Goal: Complete application form

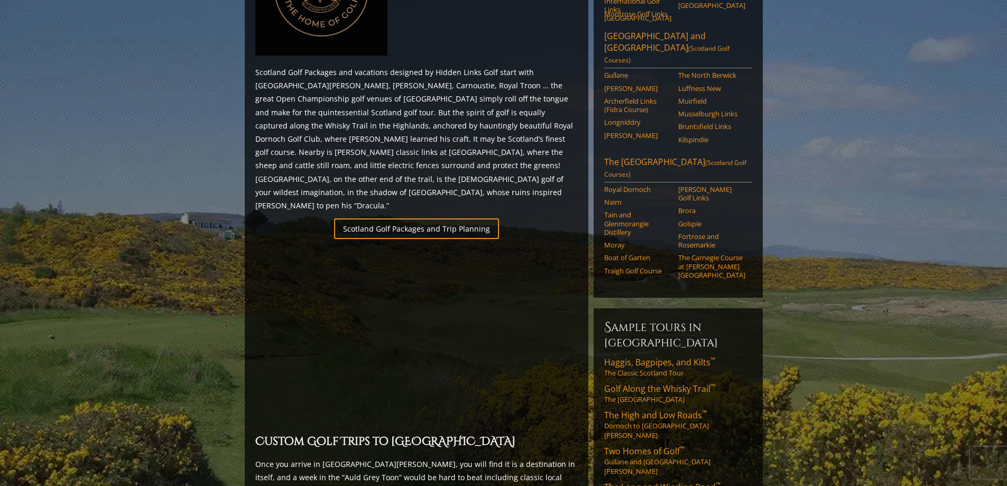
scroll to position [581, 0]
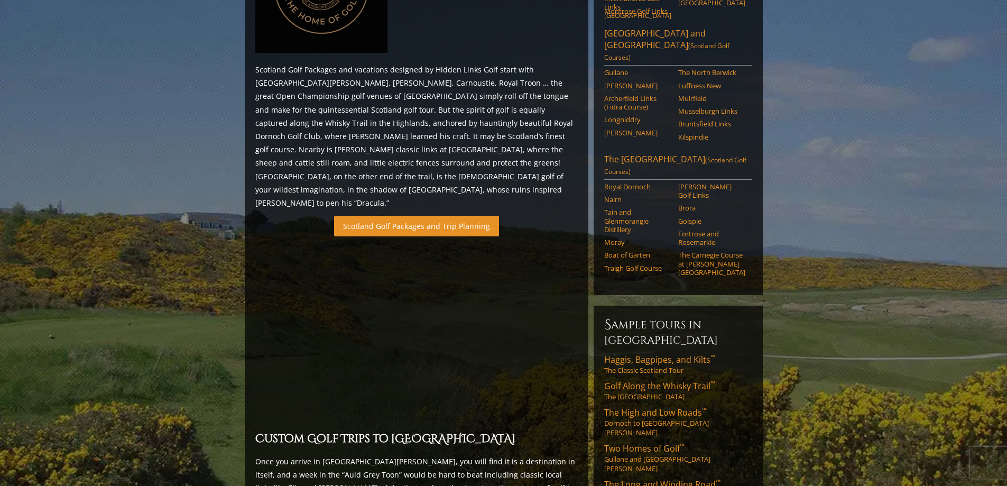
click at [416, 216] on link "Scotland Golf Packages and Trip Planning" at bounding box center [416, 226] width 165 height 21
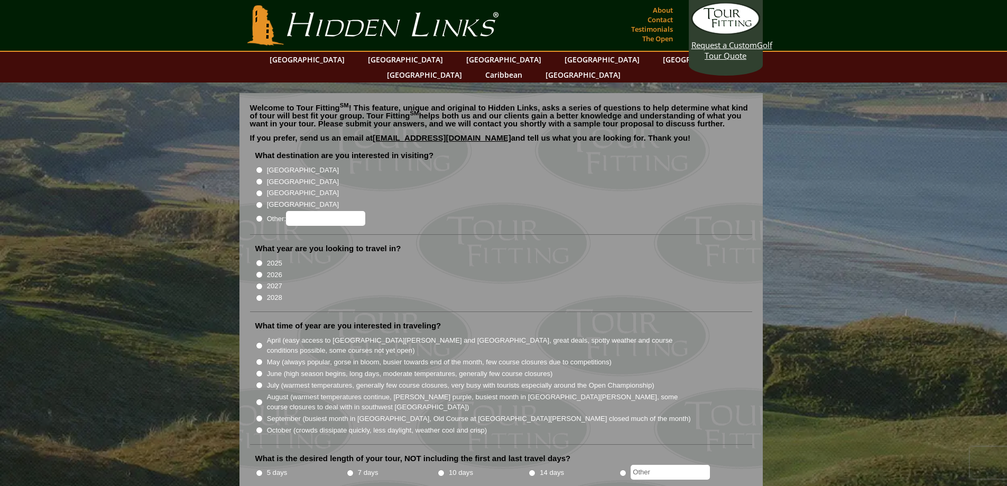
click at [258, 178] on input "[GEOGRAPHIC_DATA]" at bounding box center [259, 181] width 7 height 7
radio input "true"
click at [260, 283] on input "2027" at bounding box center [259, 286] width 7 height 7
radio input "true"
click at [260, 415] on input "September (busiest month in Ireland, Old Course at St. Andrews closed much of t…" at bounding box center [259, 418] width 7 height 7
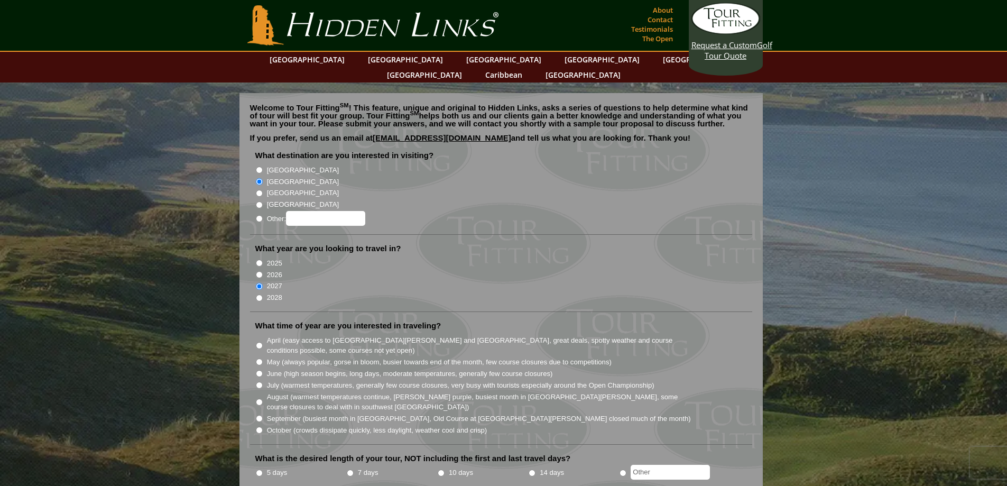
radio input "true"
click at [259, 426] on input "October (crowds dissipate quickly, less daylight, weather cool and crisp)" at bounding box center [259, 429] width 7 height 7
radio input "true"
click at [350, 469] on input "7 days" at bounding box center [350, 472] width 7 height 7
radio input "true"
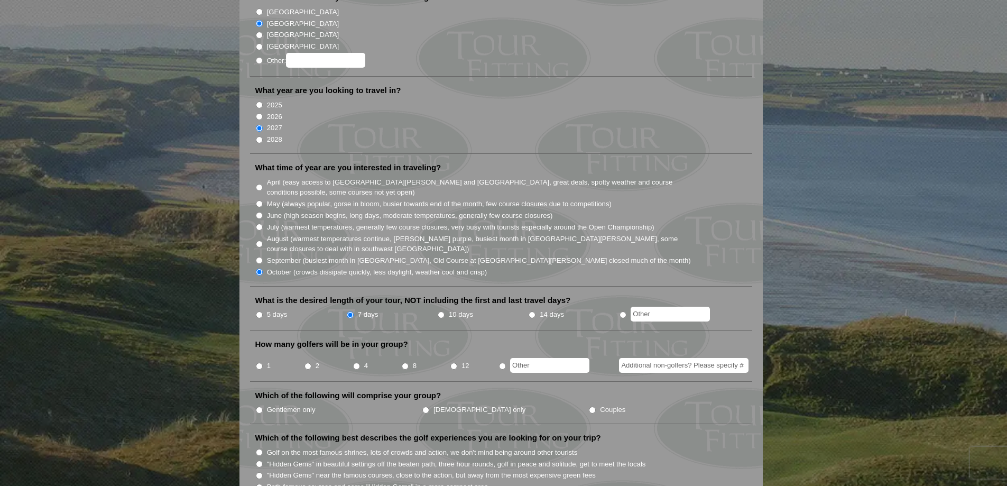
scroll to position [159, 0]
click at [308, 362] on input "2" at bounding box center [307, 365] width 7 height 7
radio input "true"
click at [252, 352] on li "How many golfers will be in your group? 1 2 4 8 12" at bounding box center [501, 359] width 502 height 43
click at [256, 362] on input "1" at bounding box center [259, 365] width 7 height 7
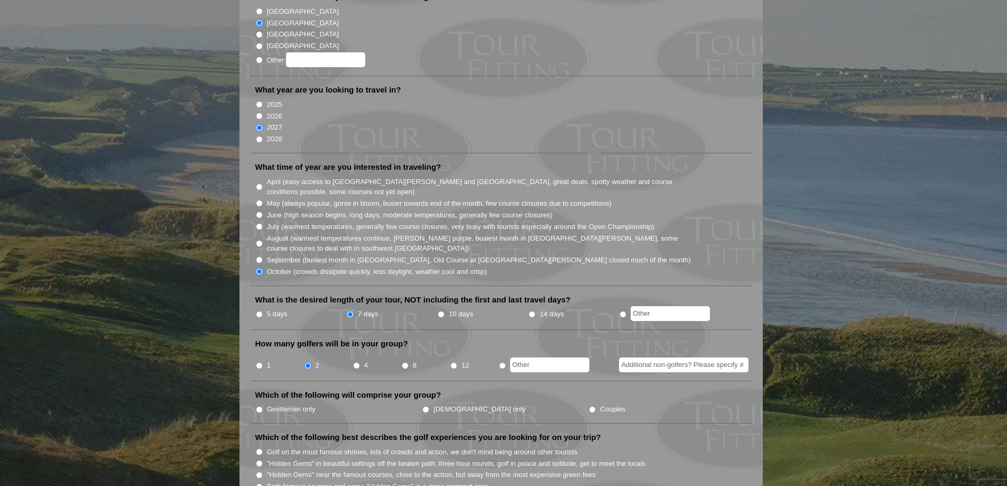
radio input "true"
click at [259, 406] on input "Gentlemen only" at bounding box center [259, 409] width 7 height 7
radio input "true"
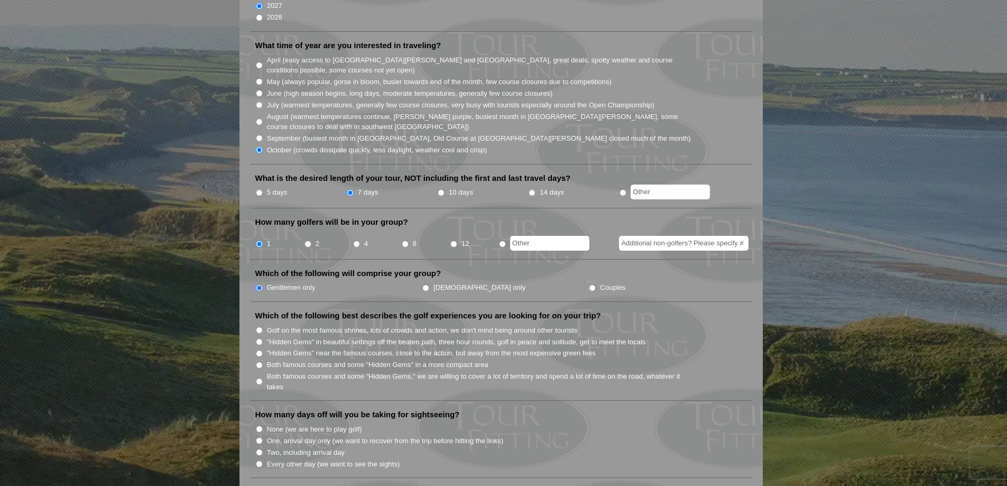
scroll to position [317, 0]
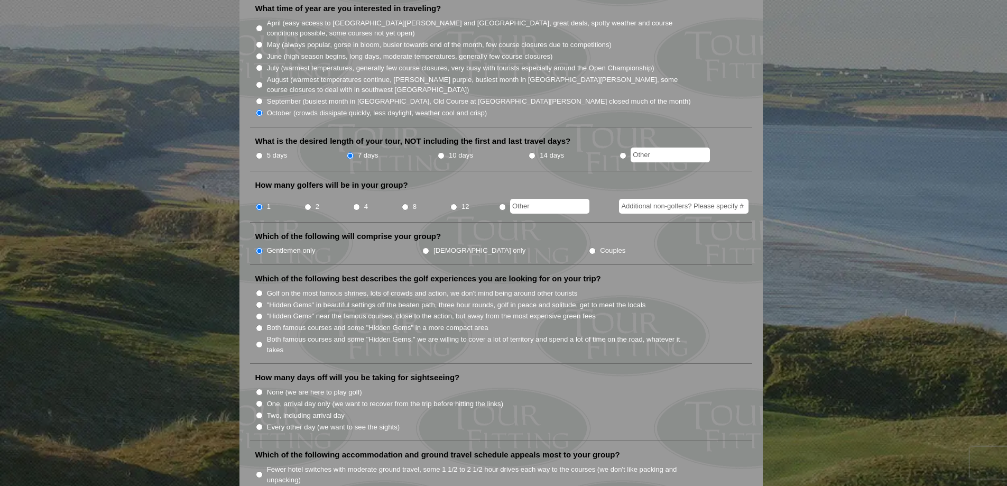
click at [260, 341] on input "Both famous courses and some "Hidden Gems," we are willing to cover a lot of te…" at bounding box center [259, 344] width 7 height 7
radio input "true"
click at [260, 412] on input "Two, including arrival day" at bounding box center [259, 415] width 7 height 7
radio input "true"
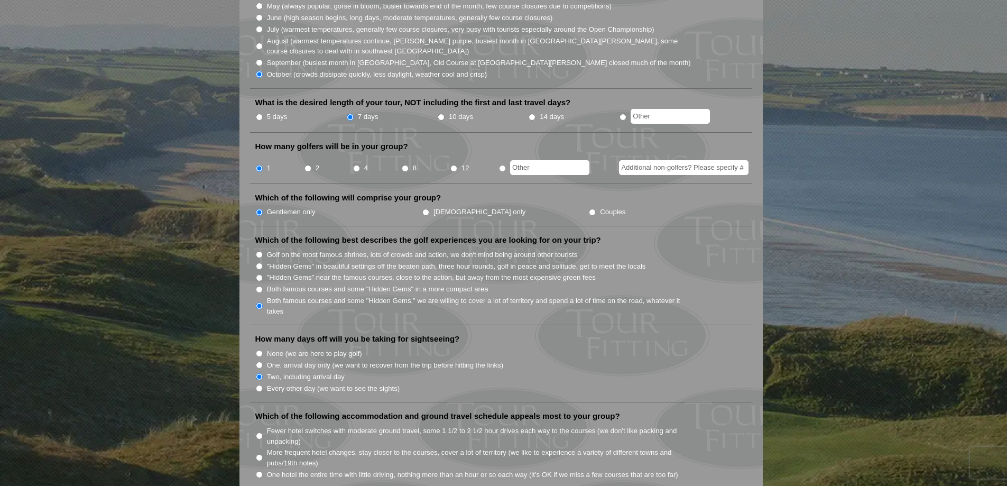
scroll to position [528, 0]
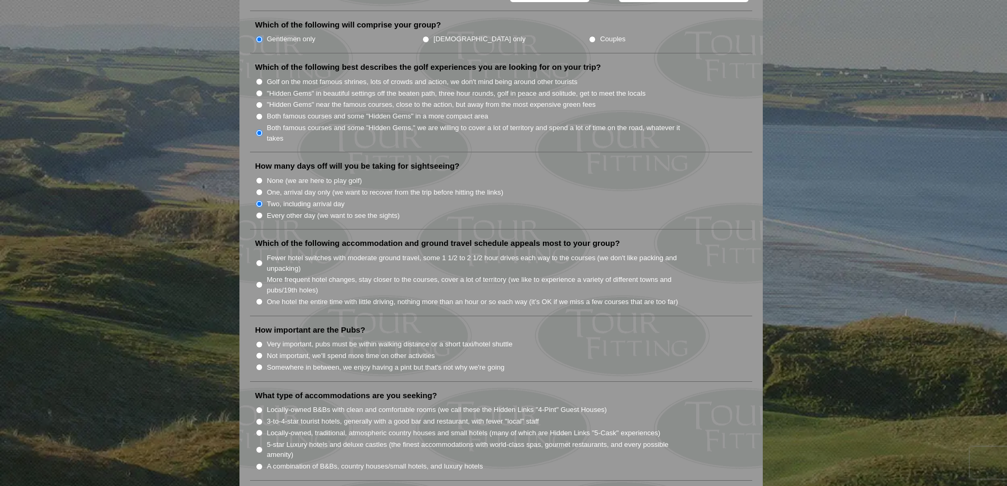
click at [260, 281] on input "More frequent hotel changes, stay closer to the courses, cover a lot of territo…" at bounding box center [259, 284] width 7 height 7
radio input "true"
click at [258, 341] on input "Very important, pubs must be within walking distance or a short taxi/hotel shut…" at bounding box center [259, 344] width 7 height 7
radio input "true"
click at [257, 429] on input "Locally-owned, traditional, atmospheric country houses and small hotels (many o…" at bounding box center [259, 432] width 7 height 7
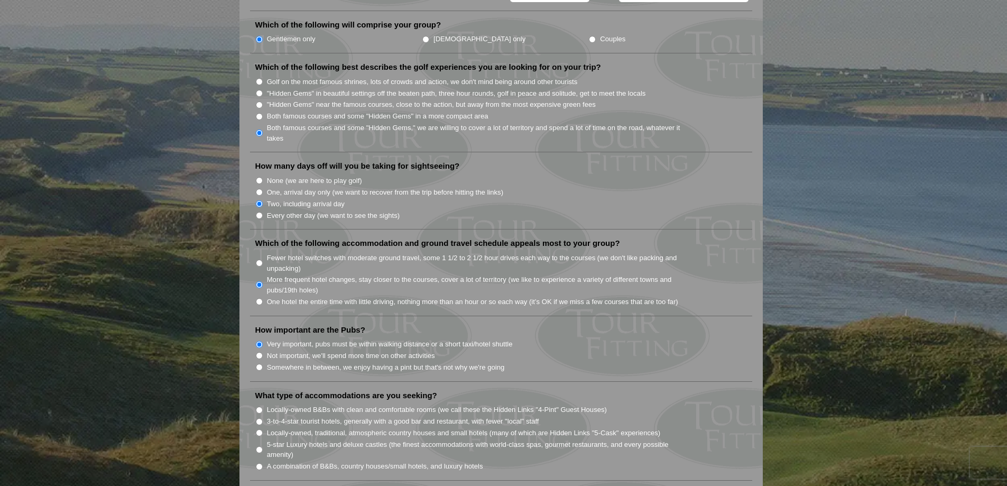
radio input "true"
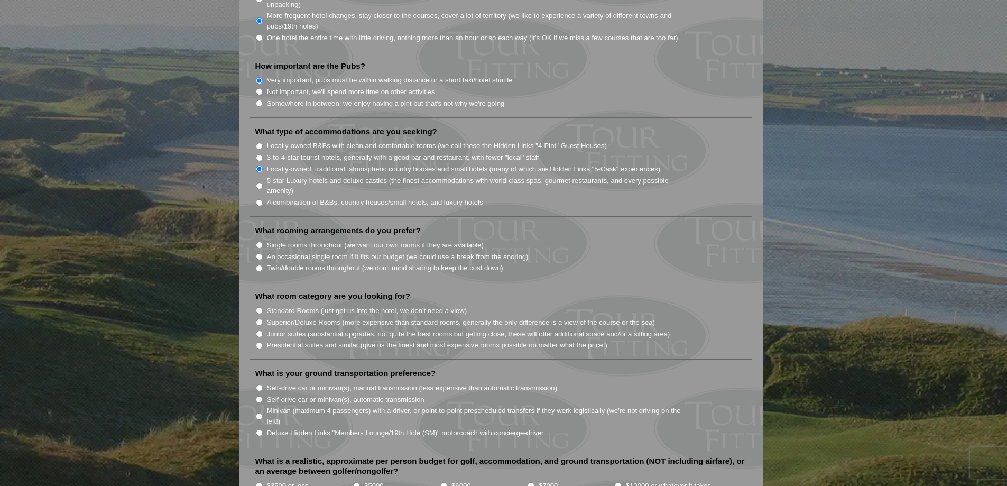
scroll to position [793, 0]
click at [257, 241] on input "Single rooms throughout (we want our own rooms if they are available)" at bounding box center [259, 244] width 7 height 7
radio input "true"
click at [257, 318] on input "Superior/Deluxe Rooms (more expensive than standard rooms, generally the only d…" at bounding box center [259, 321] width 7 height 7
radio input "true"
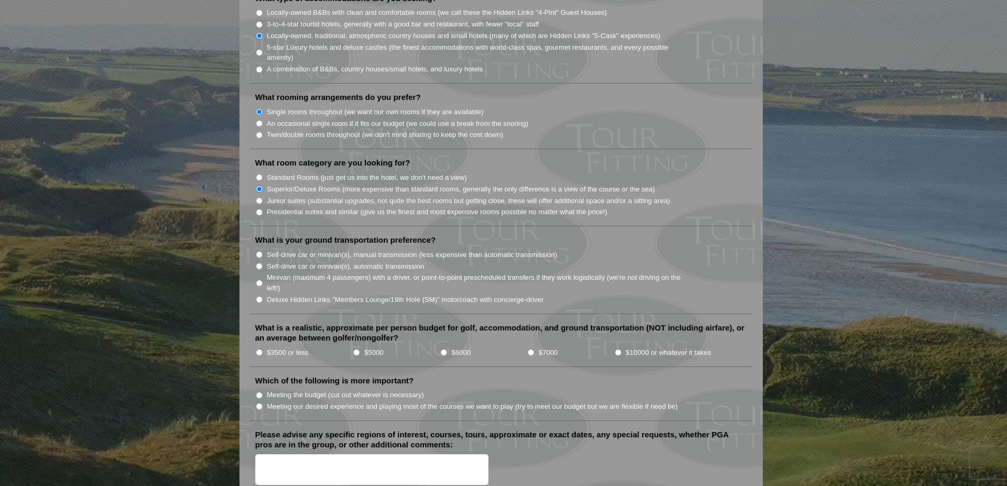
scroll to position [951, 0]
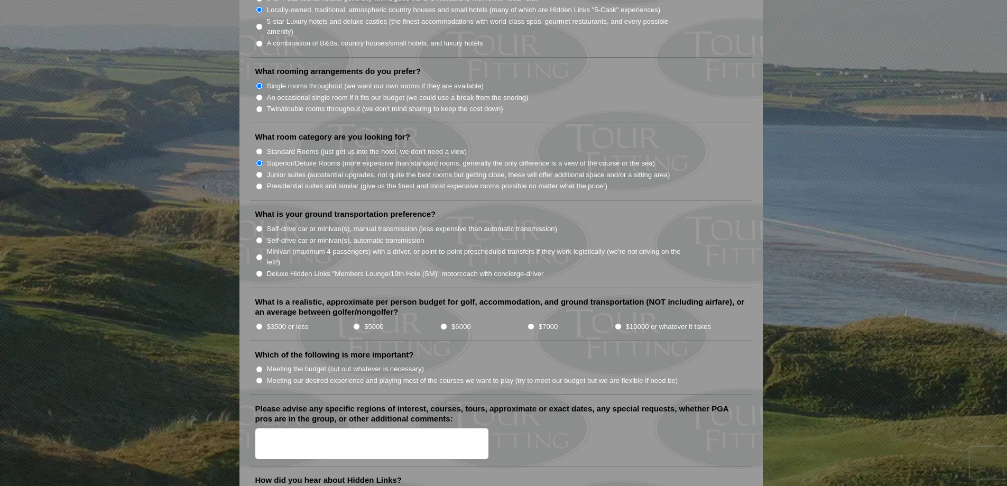
click at [262, 254] on input "Minivan (maximum 4 passengers) with a driver, or point-to-point prescheduled tr…" at bounding box center [259, 257] width 7 height 7
radio input "true"
click at [356, 323] on input "$5000" at bounding box center [356, 326] width 7 height 7
radio input "true"
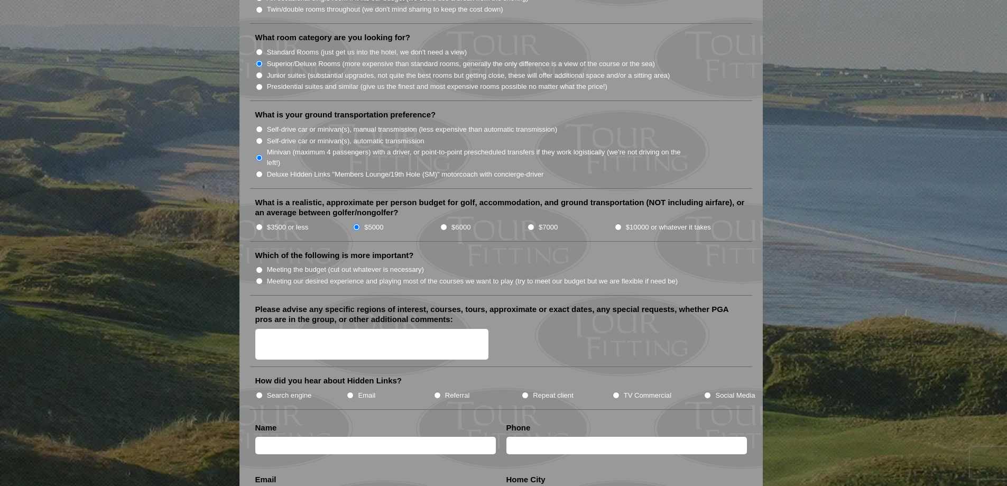
scroll to position [1057, 0]
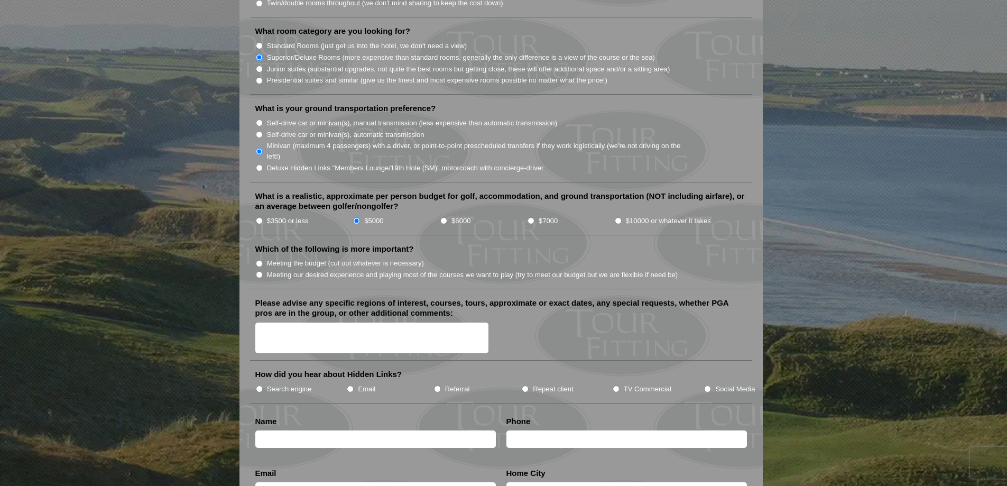
click at [258, 271] on input "Meeting our desired experience and playing most of the courses we want to play …" at bounding box center [259, 274] width 7 height 7
radio input "true"
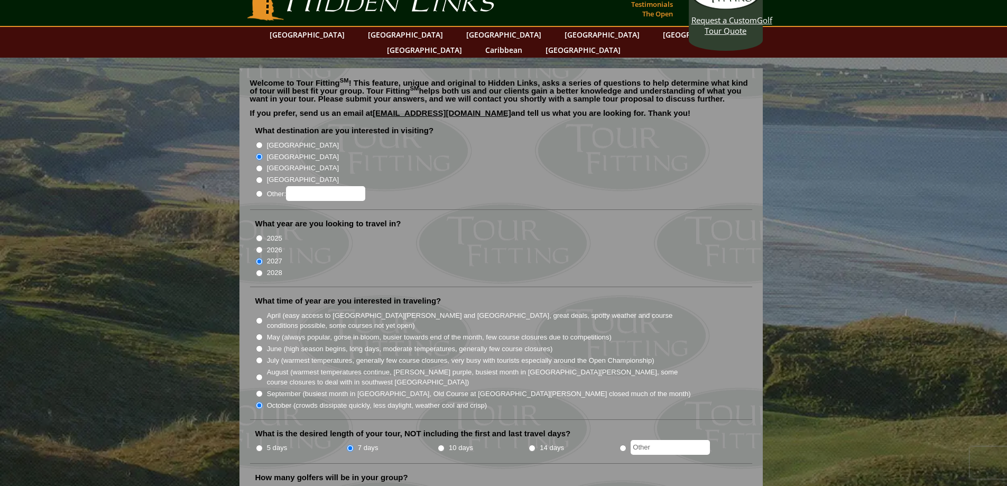
scroll to position [0, 0]
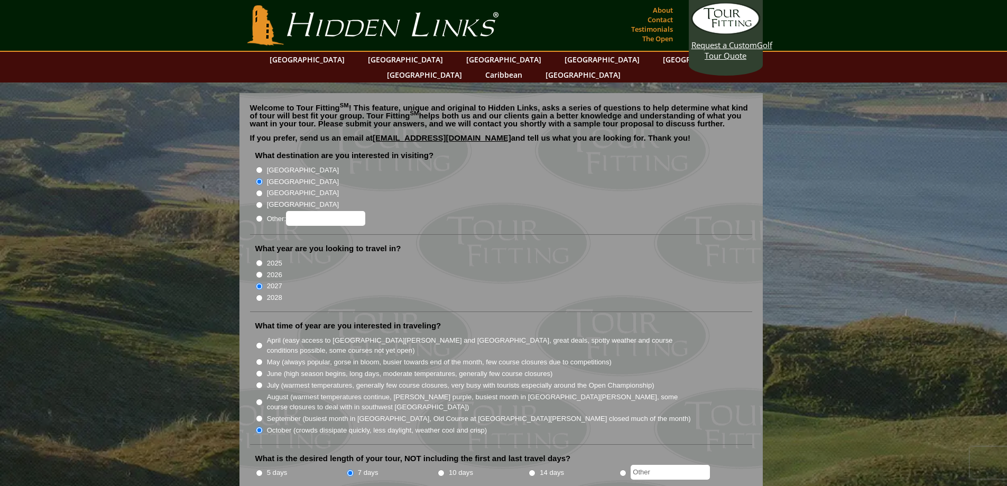
click at [258, 166] on input "[GEOGRAPHIC_DATA]" at bounding box center [259, 169] width 7 height 7
radio input "true"
click at [256, 178] on input "[GEOGRAPHIC_DATA]" at bounding box center [259, 181] width 7 height 7
radio input "true"
click at [260, 215] on input "Other:" at bounding box center [259, 218] width 7 height 7
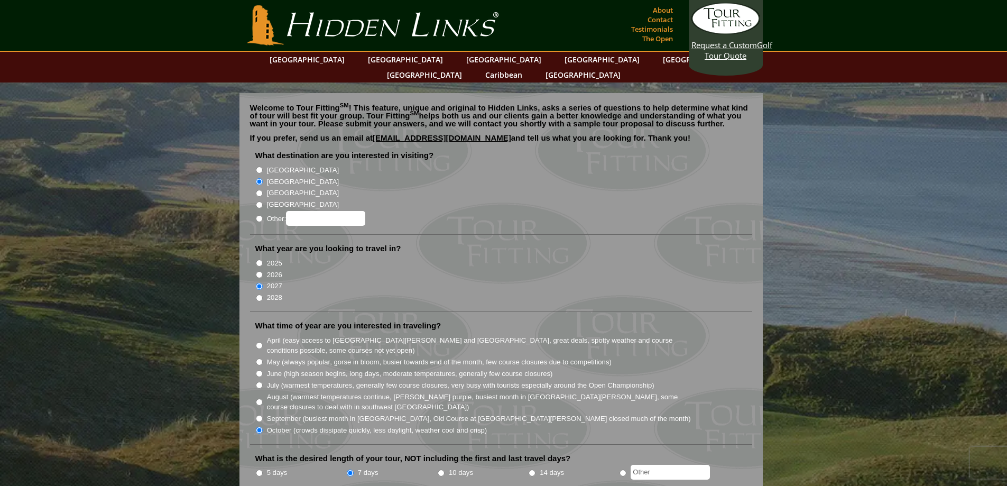
radio input "true"
click at [307, 211] on input "Other:" at bounding box center [325, 218] width 79 height 15
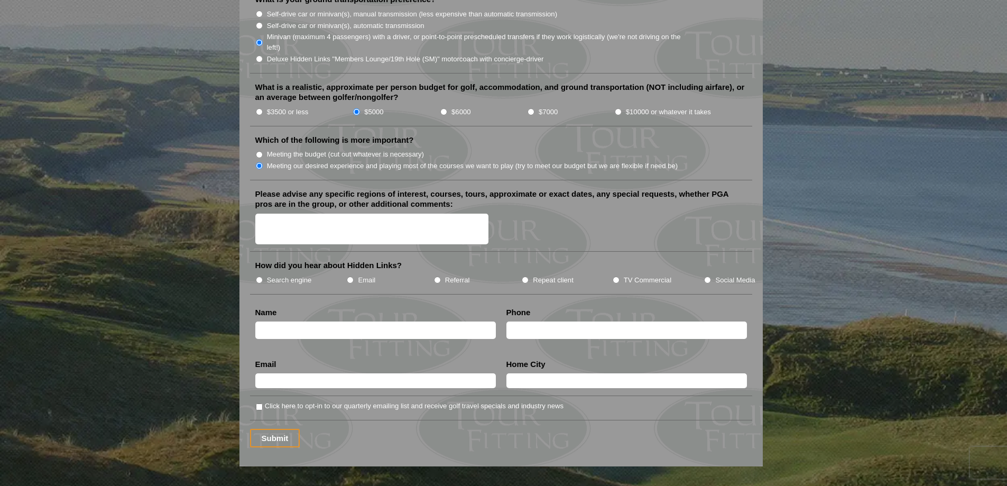
scroll to position [1168, 0]
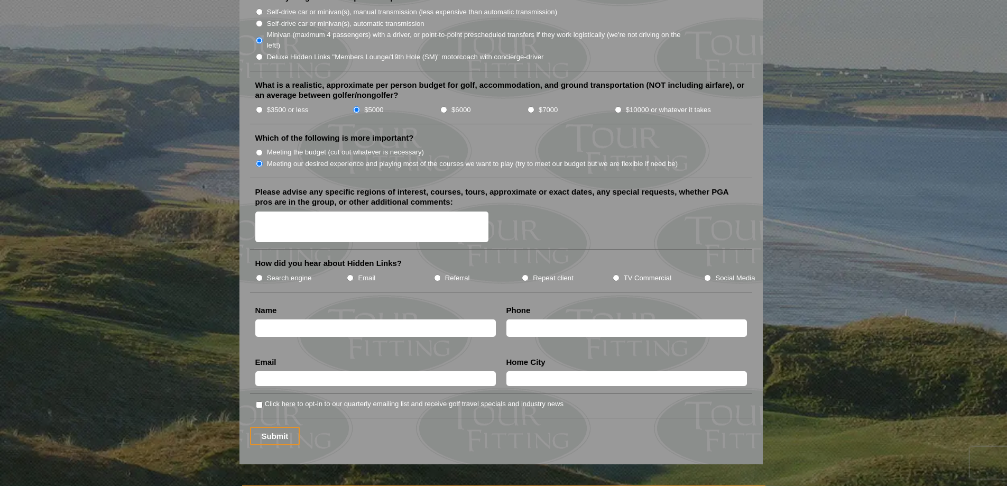
type input "Ireland & Scotland"
click at [614, 274] on input "TV Commercial" at bounding box center [616, 277] width 7 height 7
radio input "true"
click at [295, 319] on input "text" at bounding box center [375, 327] width 240 height 17
type input "Michael Stegmann"
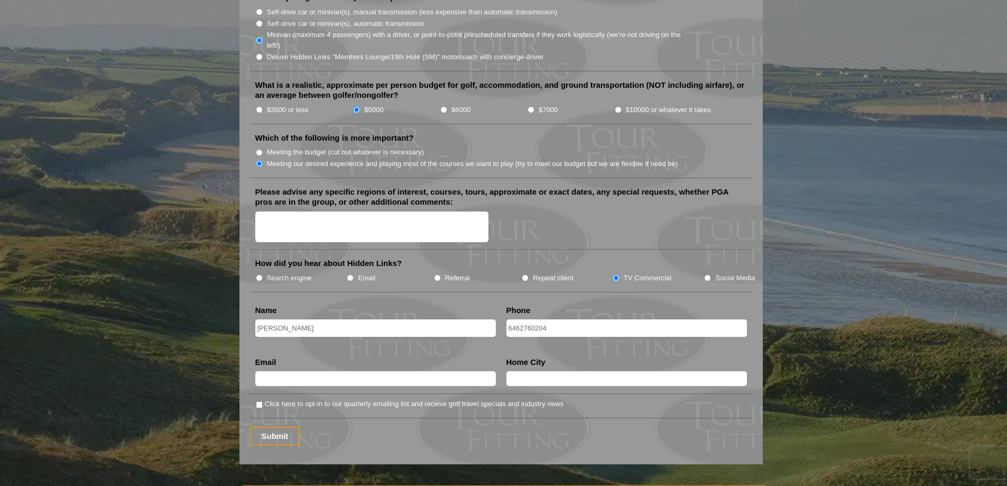
type input "6462760204"
type input "stegmann1959@gmail.com"
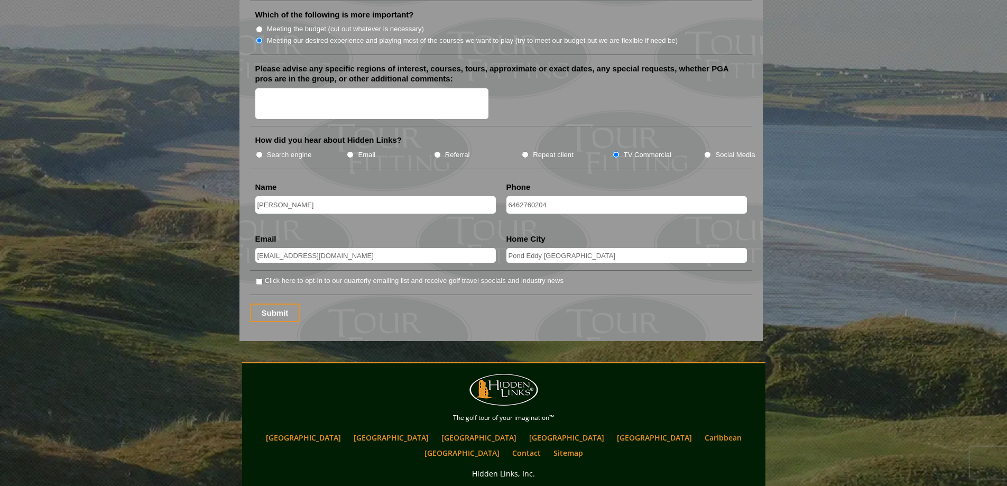
scroll to position [1326, 0]
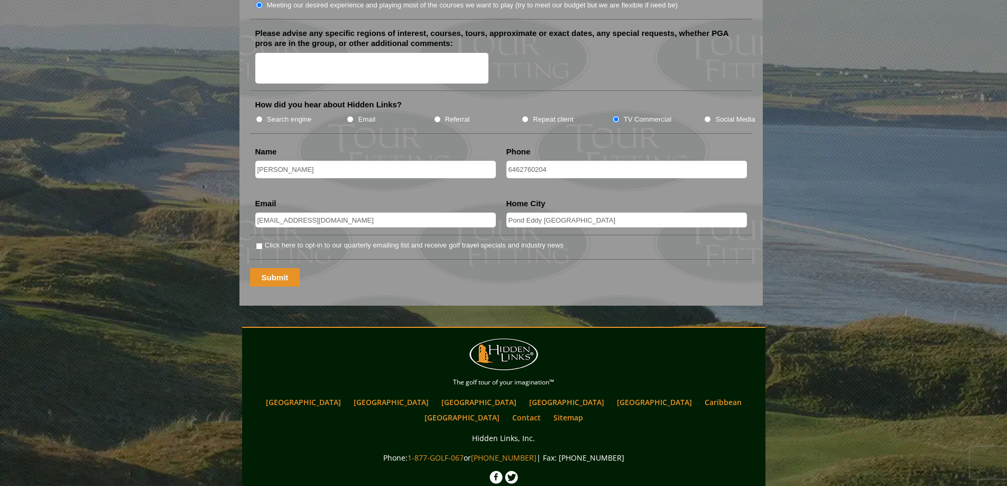
type input "Pond Eddy NY"
click at [275, 268] on input "Submit" at bounding box center [275, 277] width 50 height 18
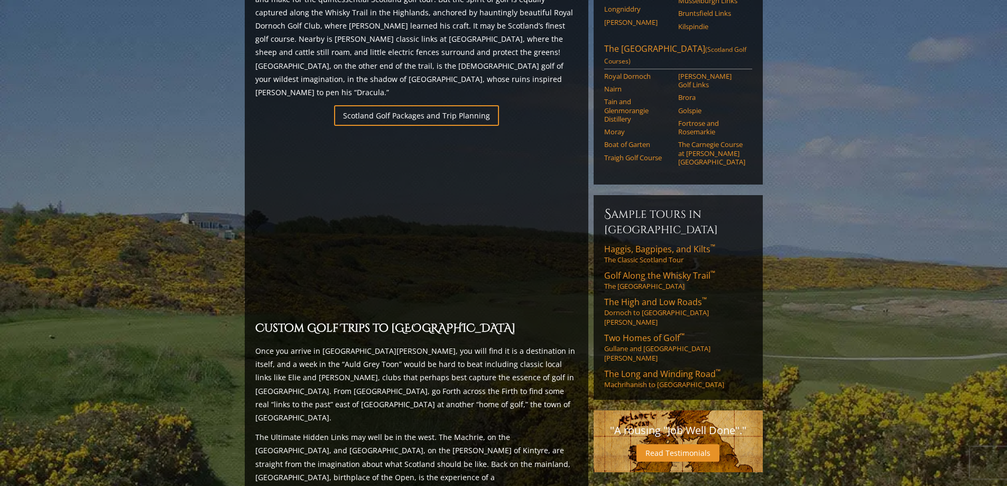
scroll to position [634, 0]
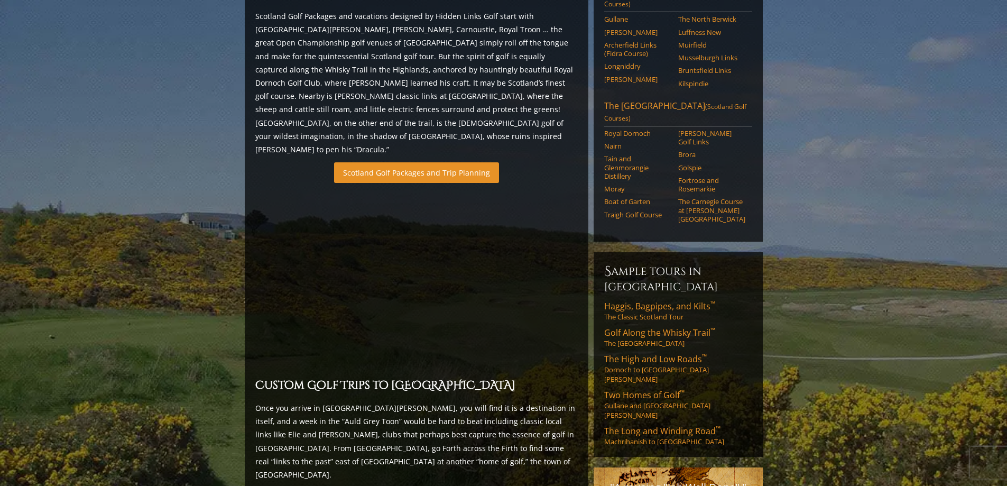
click at [424, 162] on link "Scotland Golf Packages and Trip Planning" at bounding box center [416, 172] width 165 height 21
